Goal: Information Seeking & Learning: Learn about a topic

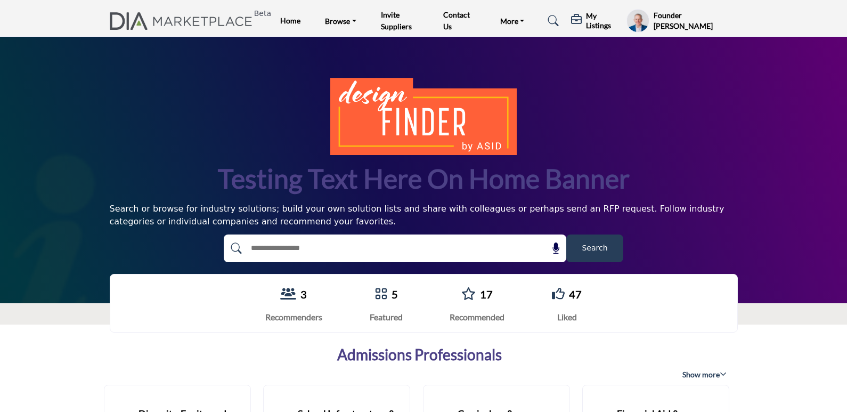
click at [634, 24] on profile-featured-9d57d186-dcdc-4fd1-8698-ebbedcf867ac "Show hide supplier dropdown" at bounding box center [637, 20] width 22 height 23
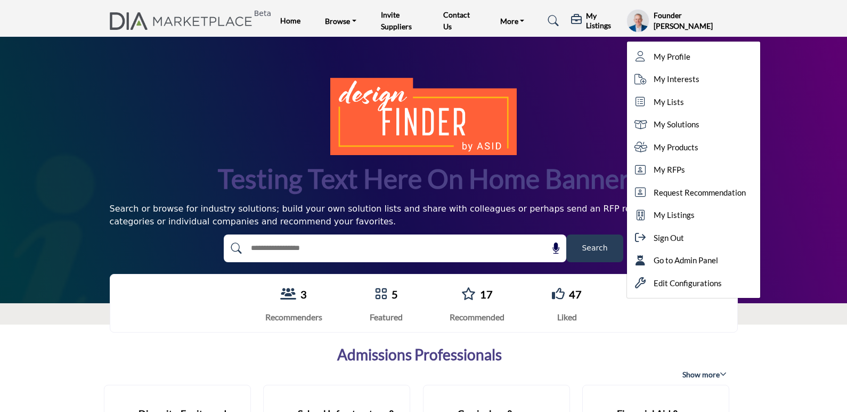
click at [235, 67] on div "Testing text here on home banner Search or browse for industry solutions; build…" at bounding box center [423, 170] width 847 height 266
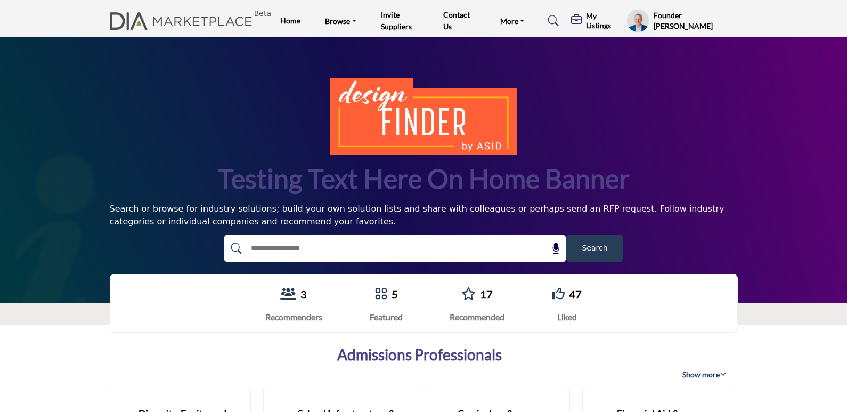
click at [647, 21] on profile-featured-9d57d186-dcdc-4fd1-8698-ebbedcf867ac "Show hide supplier dropdown" at bounding box center [637, 20] width 22 height 23
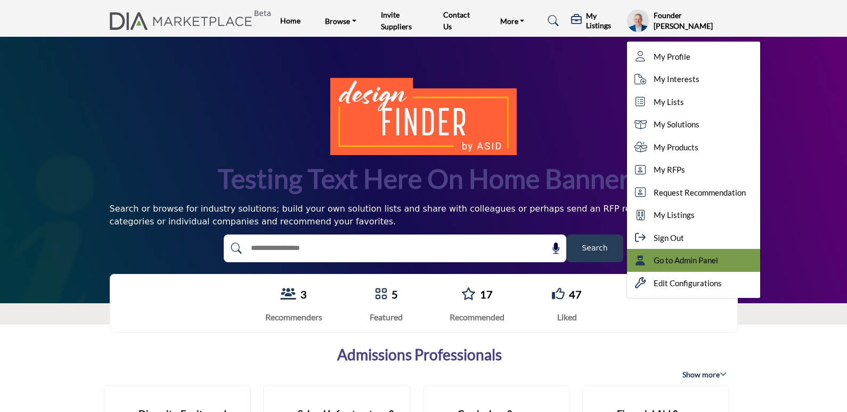
click at [676, 258] on span "Go to Admin Panel" at bounding box center [685, 260] width 64 height 12
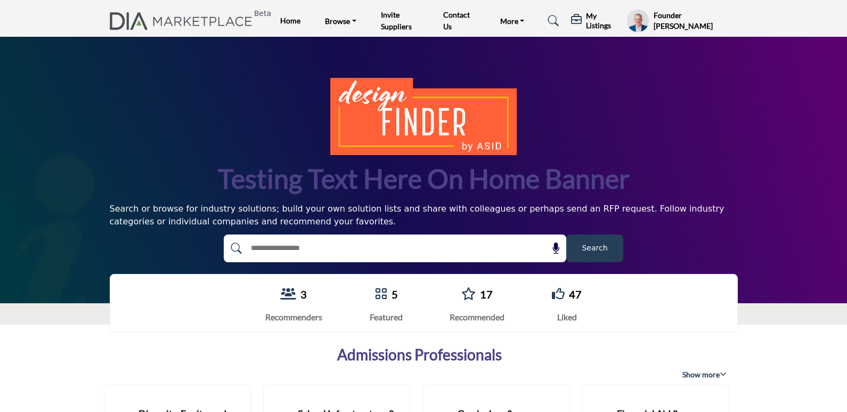
click at [579, 243] on button "Search" at bounding box center [594, 248] width 57 height 28
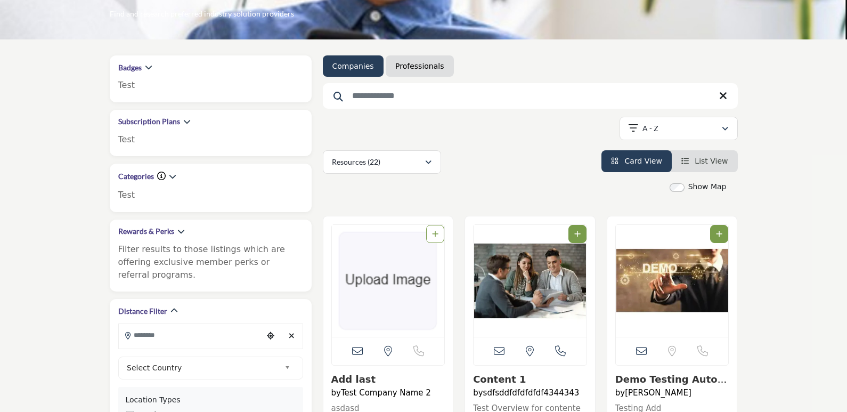
scroll to position [160, 0]
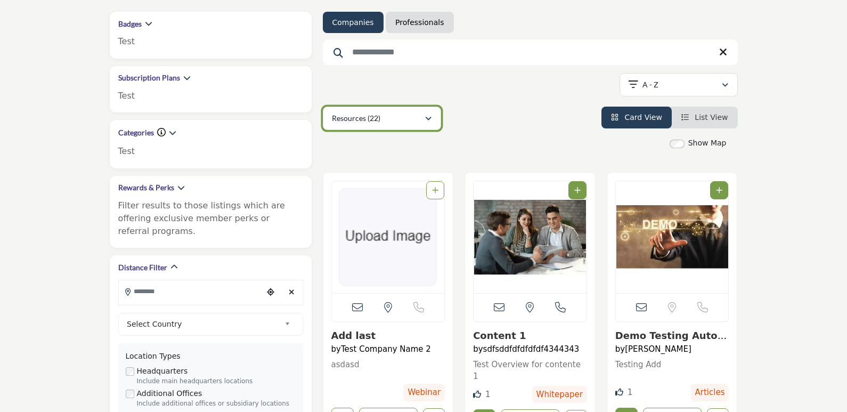
click at [374, 121] on p "Resources (22)" at bounding box center [356, 118] width 48 height 11
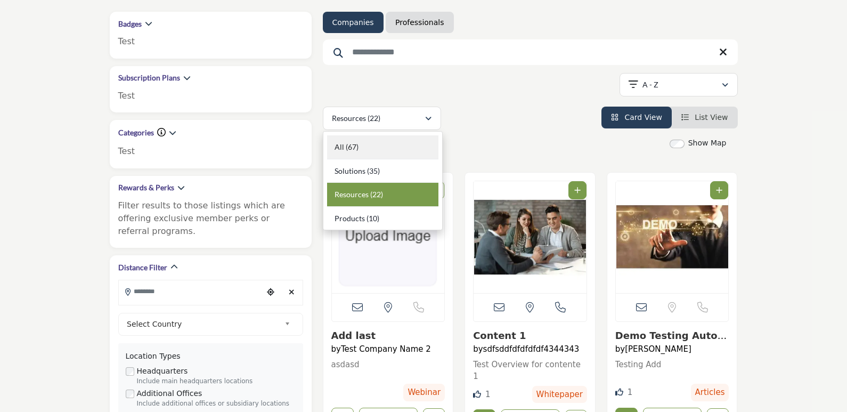
click at [348, 148] on b "(67)" at bounding box center [352, 146] width 13 height 9
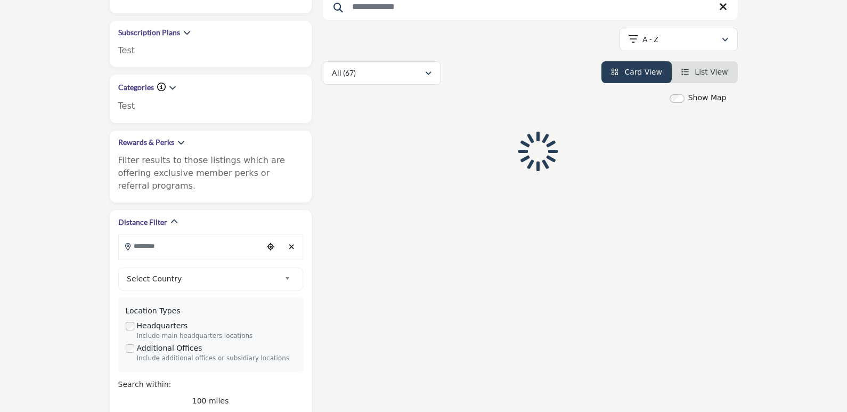
scroll to position [213, 0]
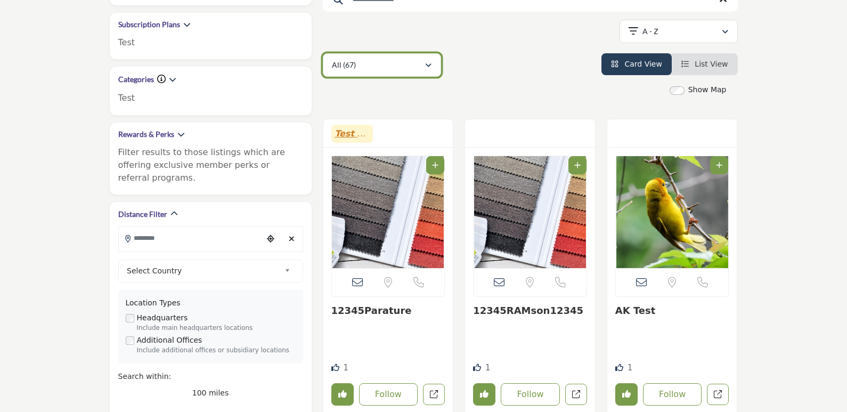
click at [347, 61] on p "All (67)" at bounding box center [344, 65] width 24 height 11
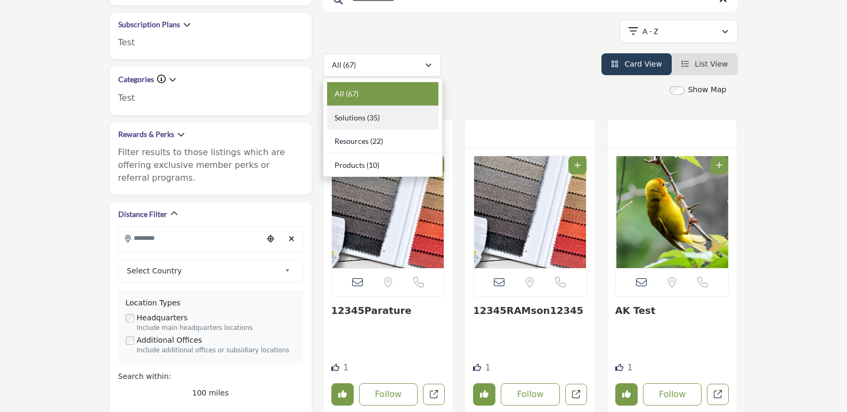
click at [369, 116] on b "(35)" at bounding box center [373, 117] width 13 height 9
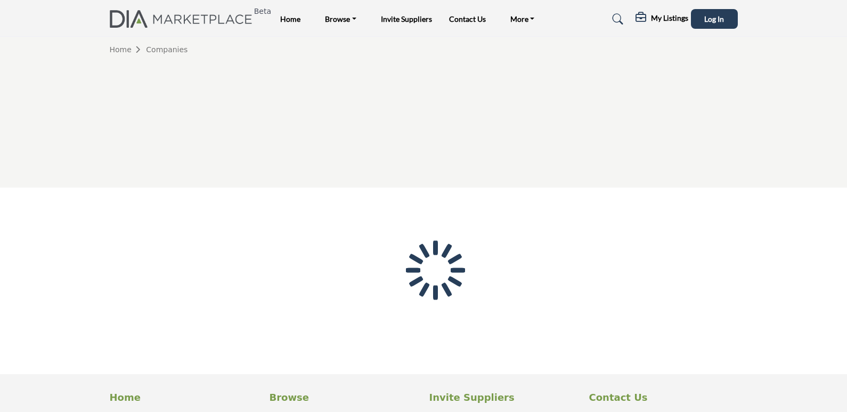
click at [0, 0] on div at bounding box center [0, 0] width 0 height 0
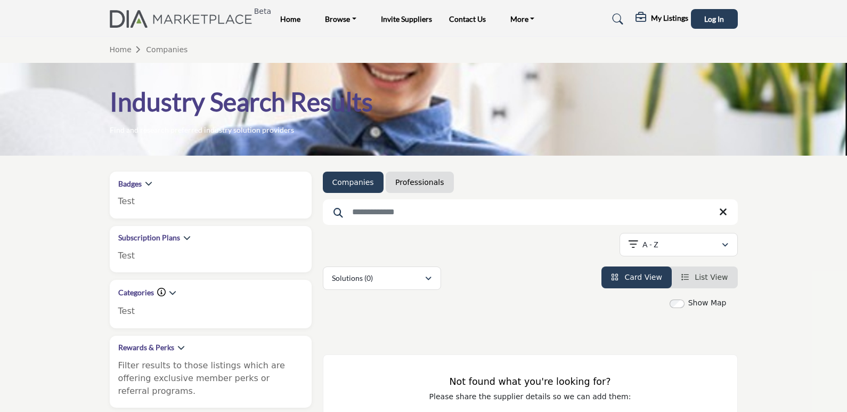
click at [468, 210] on input "Search Keyword" at bounding box center [530, 212] width 415 height 26
click at [344, 327] on div at bounding box center [530, 327] width 426 height 7
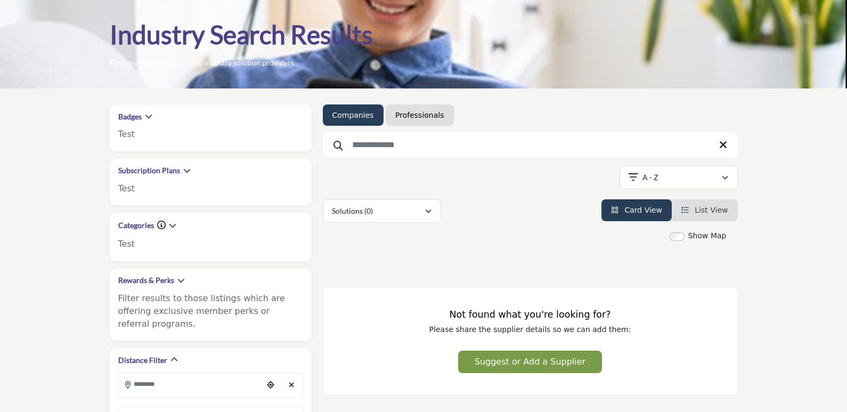
scroll to position [107, 0]
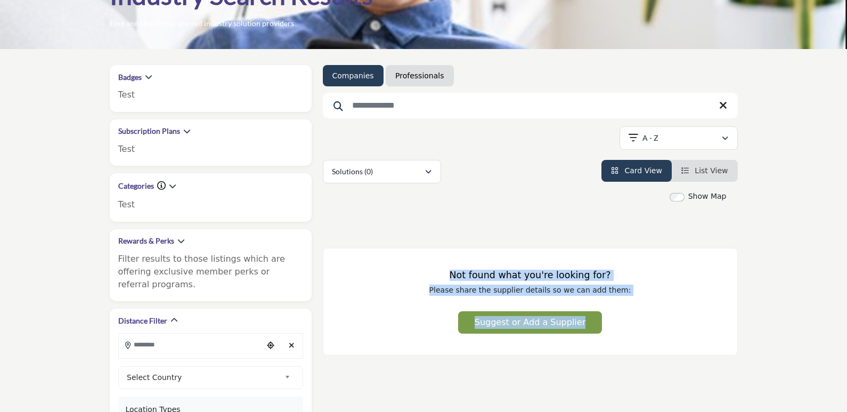
click at [647, 306] on div "Not found what you're looking for? Please share the supplier details so we can …" at bounding box center [530, 302] width 415 height 108
click at [361, 322] on div "Not found what you're looking for? Please share the supplier details so we can …" at bounding box center [530, 302] width 415 height 108
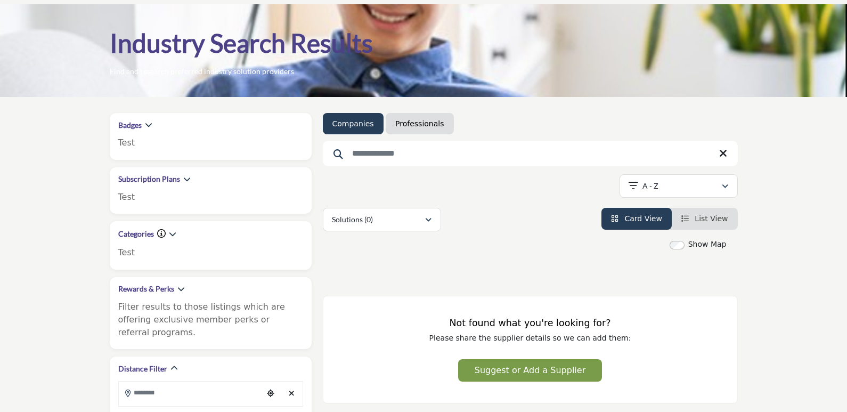
scroll to position [0, 0]
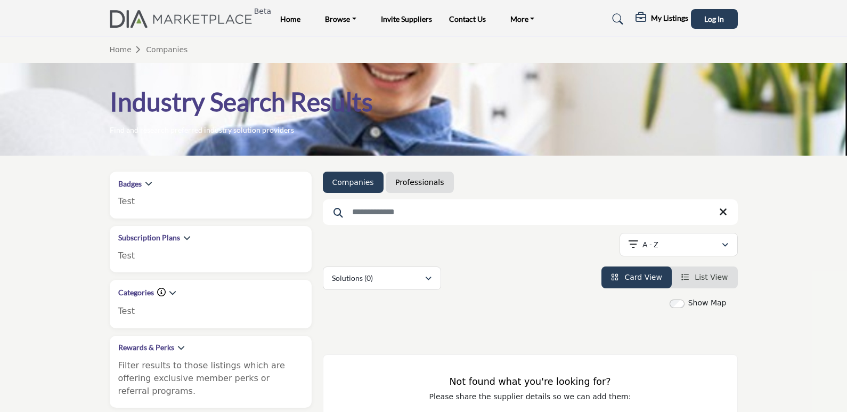
click at [162, 10] on div "Beta Home Browse Listings" at bounding box center [423, 19] width 639 height 20
click at [138, 19] on img at bounding box center [184, 19] width 149 height 18
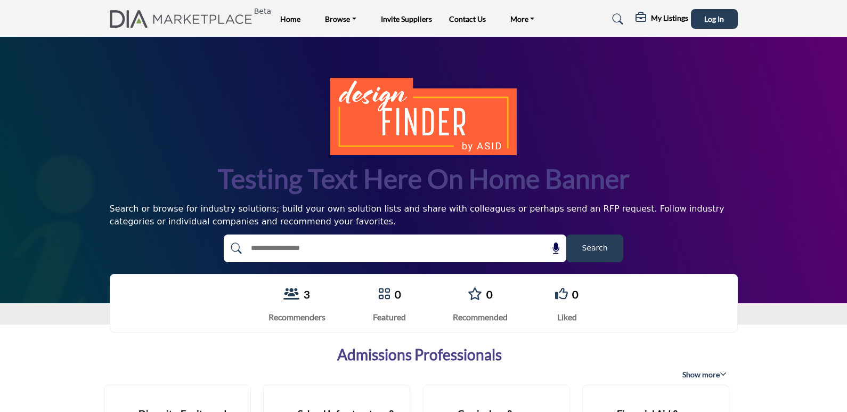
click at [600, 250] on span "Search" at bounding box center [595, 247] width 26 height 11
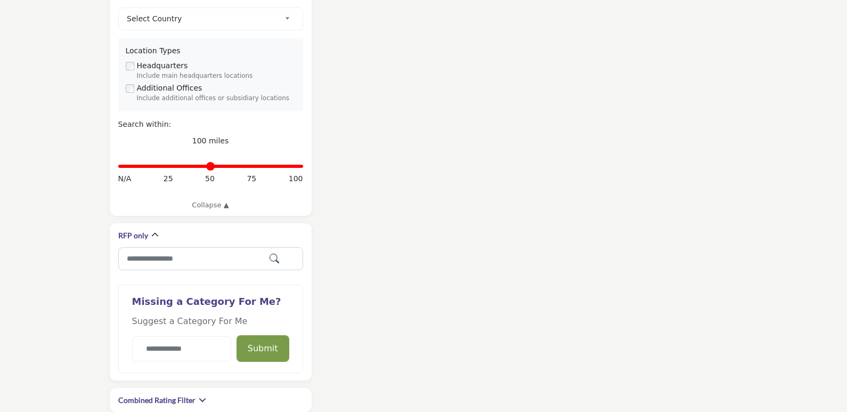
scroll to position [288, 0]
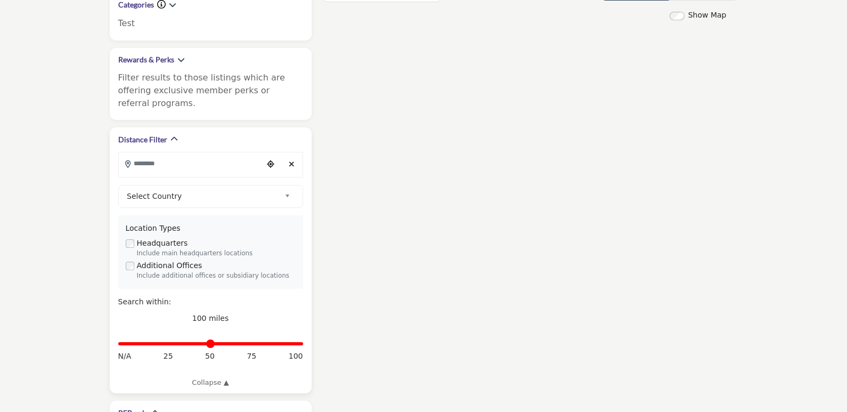
click at [210, 157] on input "Search Location" at bounding box center [191, 163] width 144 height 21
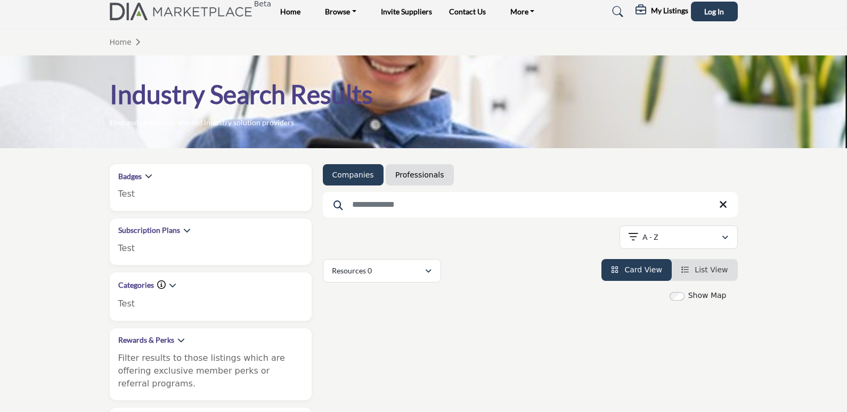
scroll to position [0, 0]
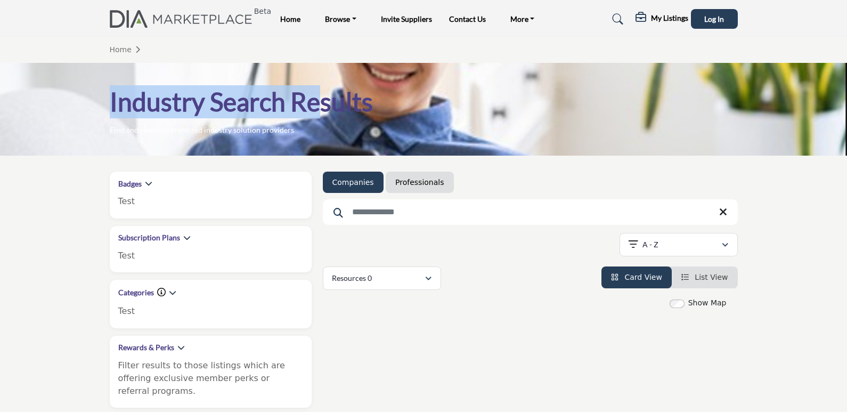
drag, startPoint x: 102, startPoint y: 100, endPoint x: 428, endPoint y: 119, distance: 325.9
click at [325, 130] on div "Industry Search Results Find and research preferred industry solution providers" at bounding box center [423, 109] width 847 height 93
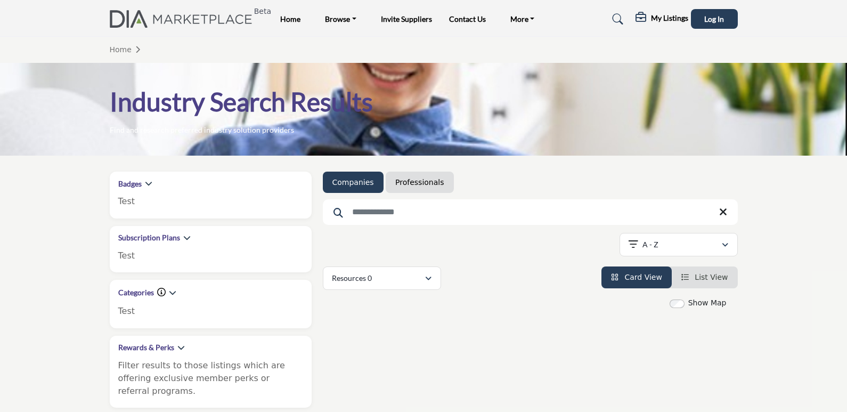
click at [495, 118] on div "Industry Search Results Find and research preferred industry solution providers" at bounding box center [424, 110] width 628 height 50
click at [705, 20] on span "Log In" at bounding box center [714, 18] width 20 height 9
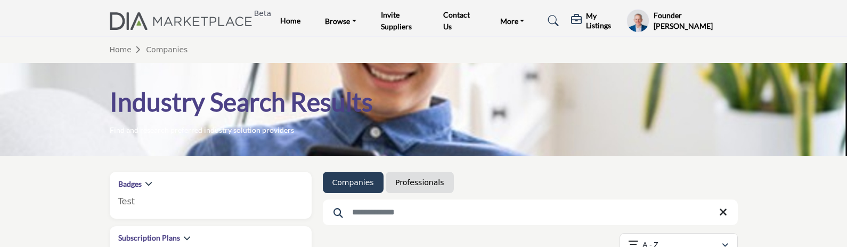
click at [456, 211] on input "Search Keyword" at bounding box center [530, 212] width 415 height 26
click at [505, 186] on ul "Companies Professionals" at bounding box center [530, 181] width 415 height 21
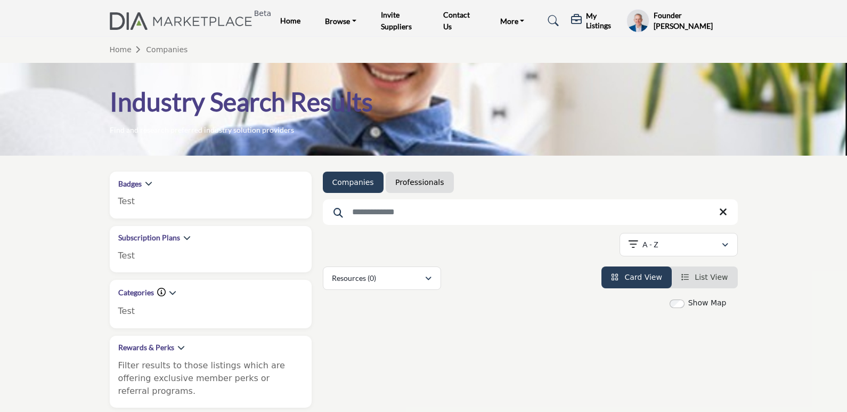
click at [407, 216] on input "Search Keyword" at bounding box center [530, 212] width 415 height 26
click at [610, 273] on li "Card View" at bounding box center [636, 277] width 70 height 22
click at [551, 287] on div "Resources (0) All (0) Solutions (0) Resources (0) Products (0)" at bounding box center [530, 277] width 415 height 23
click at [175, 290] on icon "button" at bounding box center [172, 292] width 7 height 7
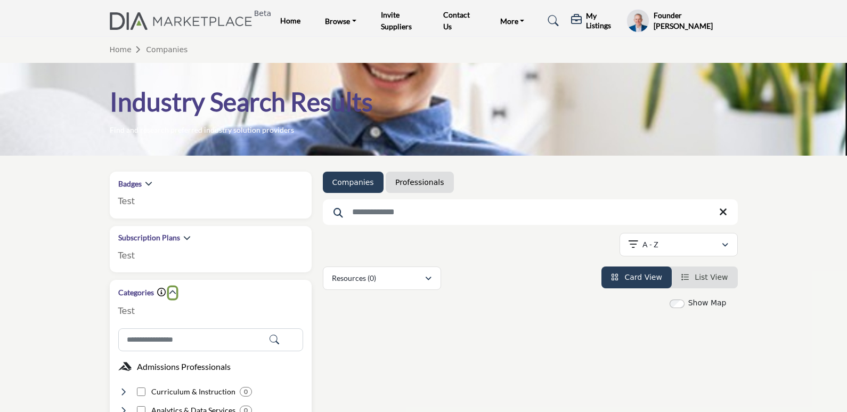
scroll to position [160, 0]
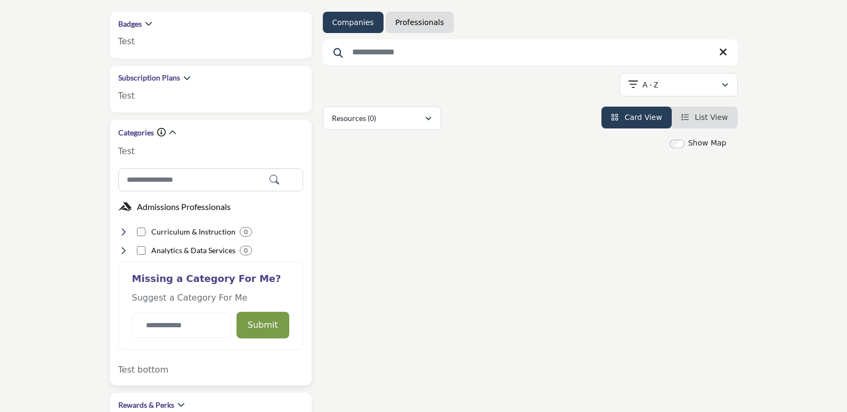
click at [118, 252] on icon at bounding box center [123, 250] width 11 height 11
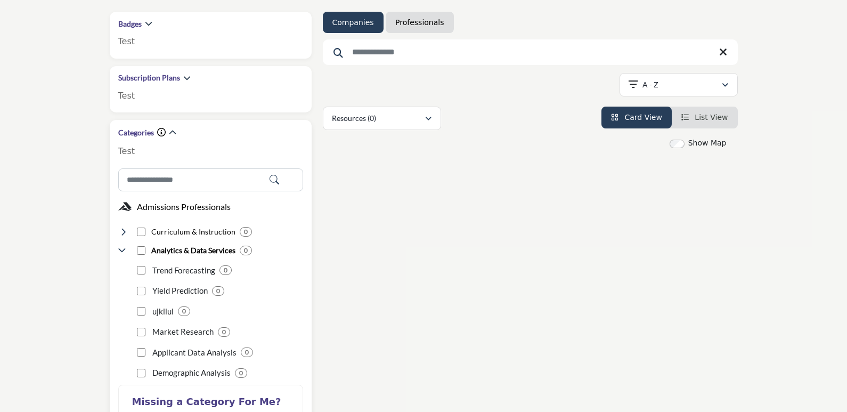
click at [118, 252] on icon at bounding box center [123, 250] width 11 height 11
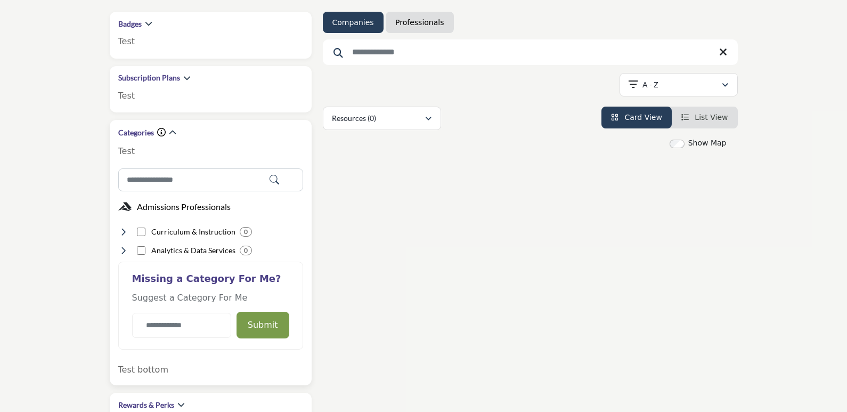
click at [119, 234] on icon at bounding box center [123, 231] width 11 height 11
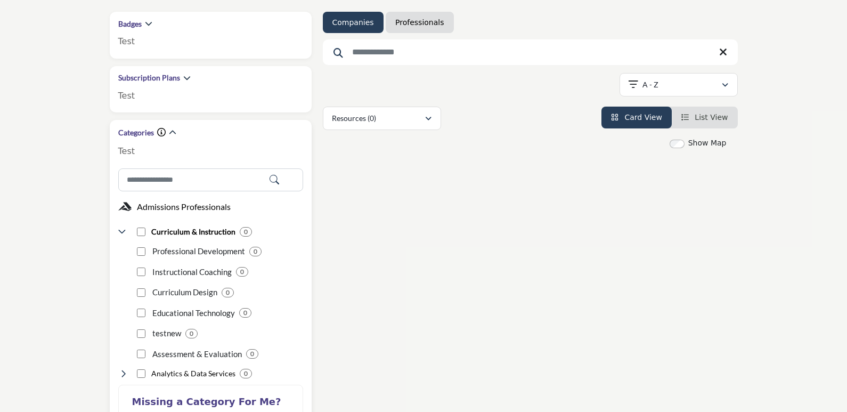
click at [119, 234] on icon at bounding box center [123, 231] width 11 height 11
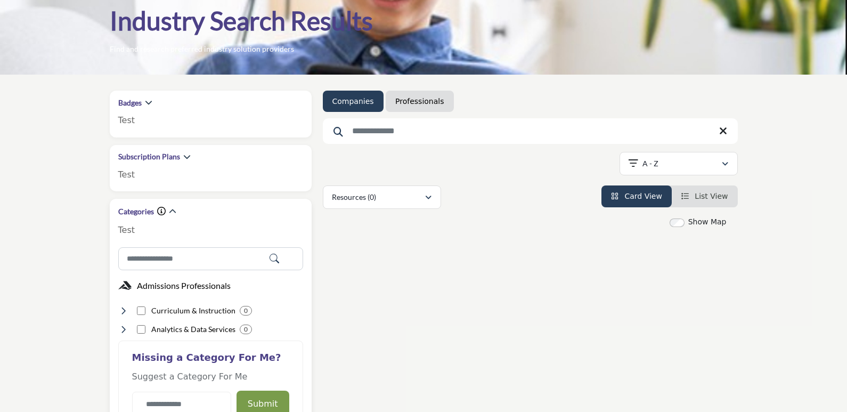
scroll to position [0, 0]
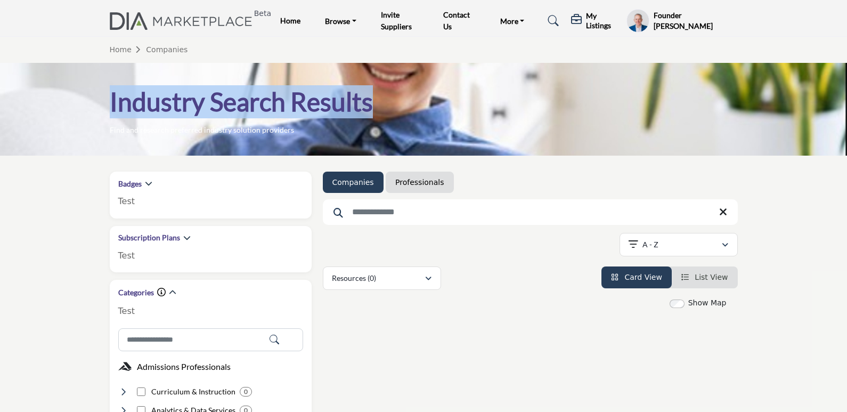
drag, startPoint x: 388, startPoint y: 100, endPoint x: 95, endPoint y: 92, distance: 293.1
click at [95, 92] on div "Industry Search Results Find and research preferred industry solution providers" at bounding box center [423, 109] width 847 height 93
